Goal: Information Seeking & Learning: Check status

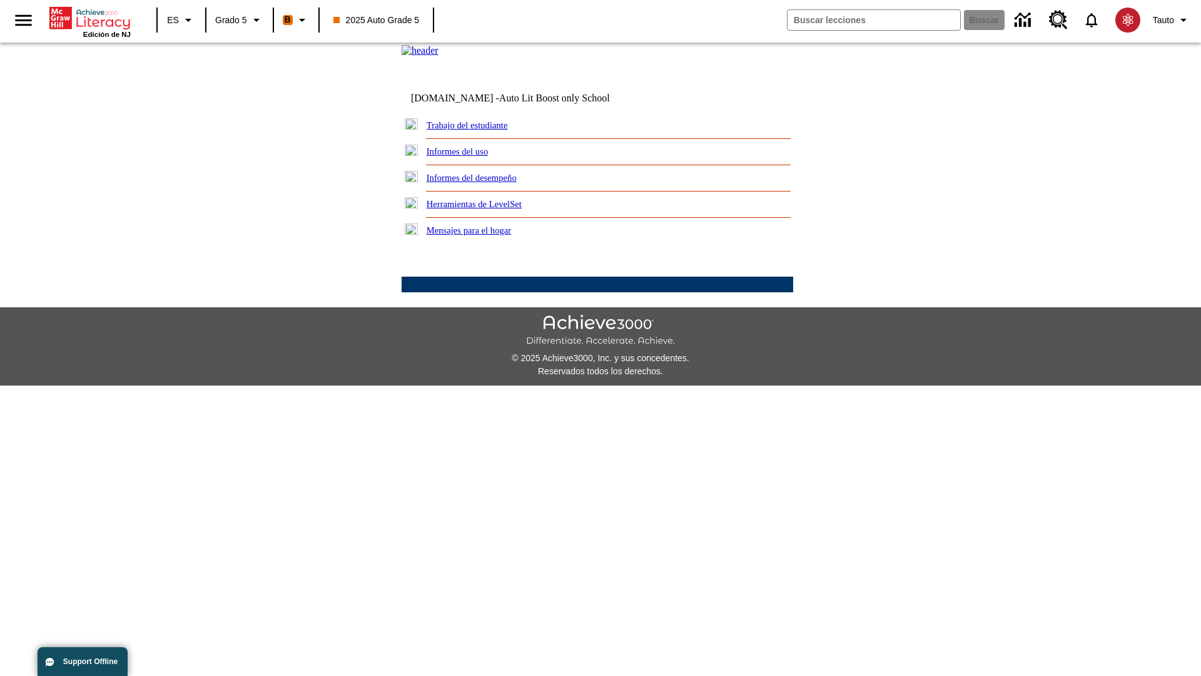
click at [488, 183] on link "Informes del desempeño" at bounding box center [472, 178] width 90 height 10
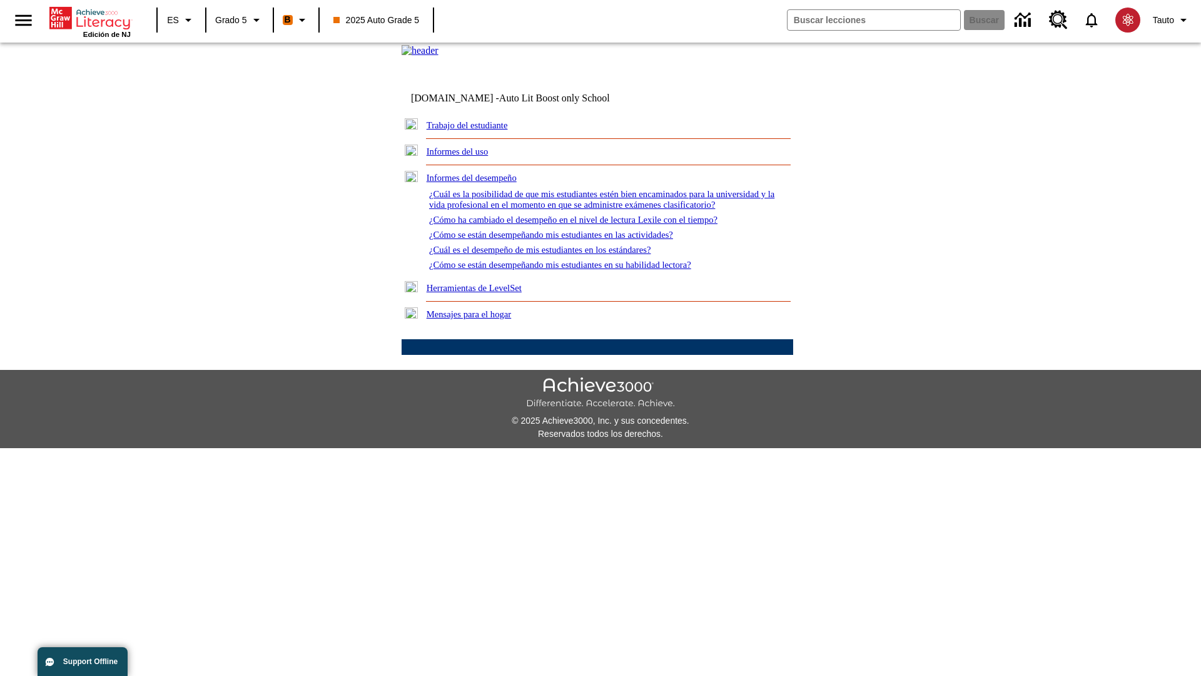
click at [582, 270] on link "¿Cómo se están desempeñando mis estudiantes en su habilidad lectora?" at bounding box center [560, 265] width 262 height 10
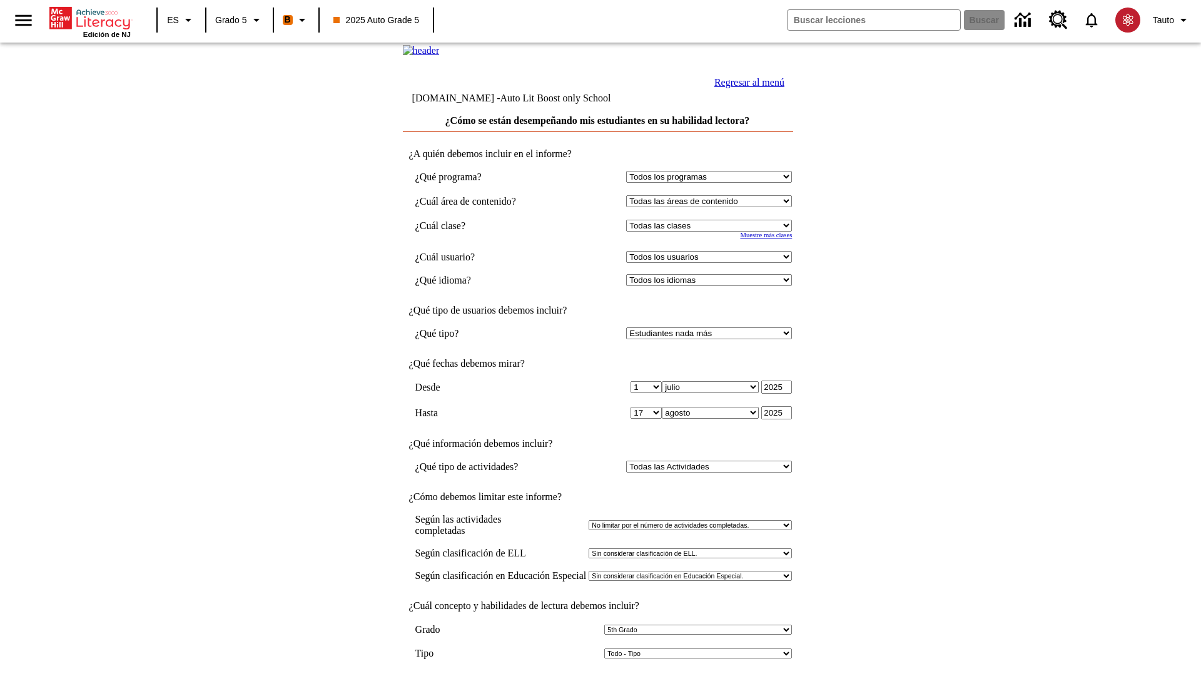
click at [712, 231] on select "Seleccionar una clase: Todas las clases 2025 Auto Grade 5 OL 2025 Auto Grade 6" at bounding box center [709, 226] width 166 height 12
select select "11133131"
click at [712, 263] on select "Todos los usuarios Cat, Sautoen Cat, Sautoes Cat, Sautoss Donotlogin, Sautoen T…" at bounding box center [709, 257] width 166 height 12
select select "21437107"
click at [598, 675] on input "Ver Informe" at bounding box center [598, 689] width 58 height 14
